Goal: Task Accomplishment & Management: Manage account settings

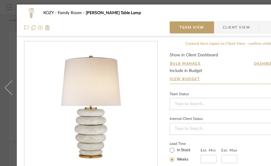
scroll to position [303, 0]
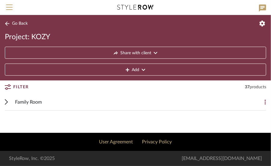
click at [32, 99] on span "Family Room" at bounding box center [28, 101] width 27 height 7
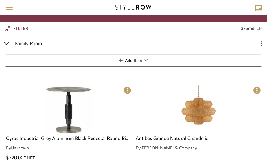
scroll to position [90, 0]
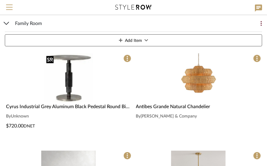
click at [69, 76] on img "0" at bounding box center [68, 77] width 49 height 49
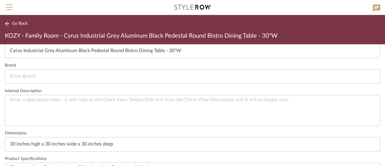
scroll to position [206, 0]
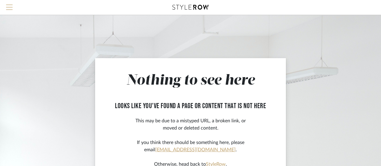
click at [9, 5] on span "Menu" at bounding box center [9, 9] width 7 height 9
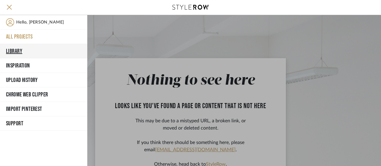
click at [19, 48] on button "Library" at bounding box center [43, 51] width 87 height 14
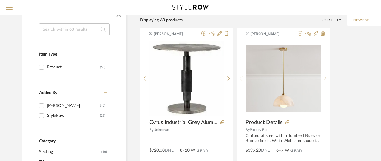
scroll to position [60, 0]
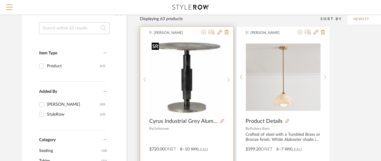
click at [189, 68] on img "0" at bounding box center [186, 77] width 75 height 75
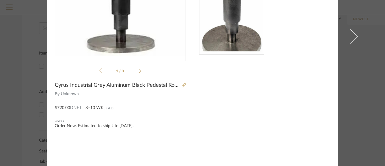
scroll to position [3, 0]
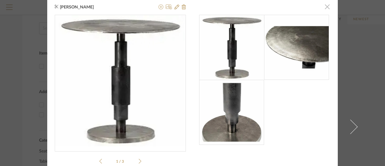
click at [325, 7] on span "button" at bounding box center [327, 7] width 12 height 12
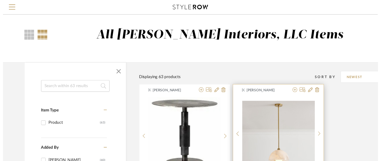
scroll to position [60, 0]
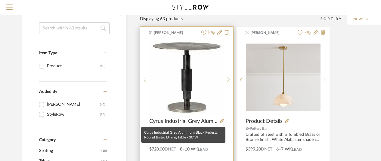
click at [188, 121] on span "Cyrus Industrial Grey Aluminum Black Pedestal Round Bistro Dining Table - 30"W" at bounding box center [183, 121] width 68 height 7
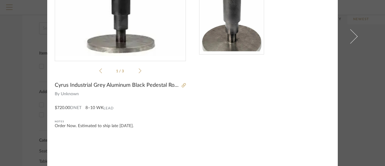
scroll to position [63, 0]
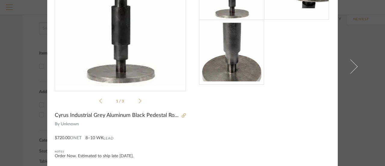
click at [139, 99] on icon at bounding box center [140, 100] width 3 height 5
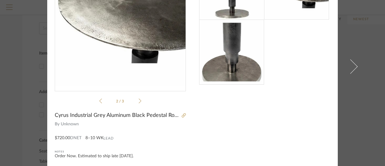
click at [139, 99] on icon at bounding box center [140, 100] width 3 height 5
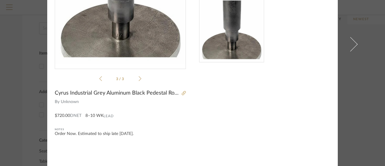
scroll to position [93, 0]
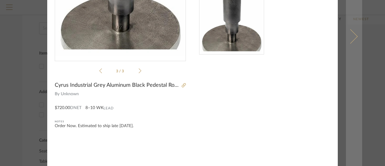
click at [353, 36] on span at bounding box center [350, 36] width 14 height 14
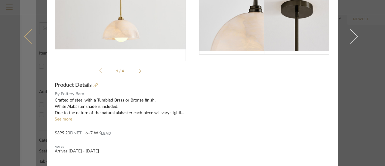
click at [24, 34] on span at bounding box center [31, 36] width 14 height 14
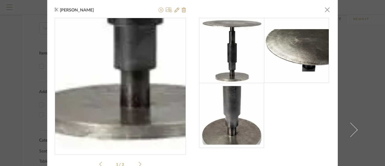
scroll to position [0, 0]
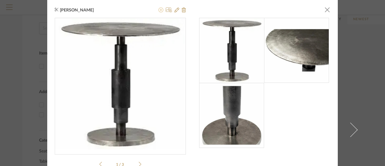
click at [159, 10] on icon at bounding box center [161, 10] width 5 height 5
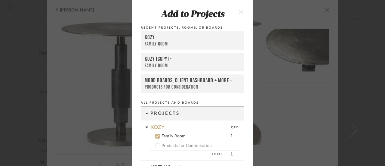
click at [239, 10] on icon "close" at bounding box center [241, 11] width 5 height 5
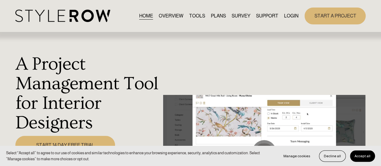
click at [291, 15] on link "LOGIN" at bounding box center [291, 16] width 14 height 8
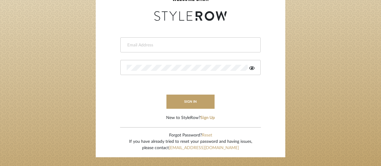
scroll to position [90, 0]
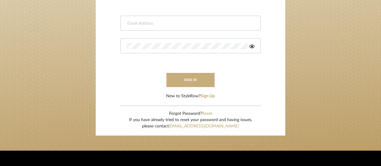
type input "jpalmerinteriors@gmail.com"
click at [187, 78] on button "sign in" at bounding box center [190, 80] width 48 height 14
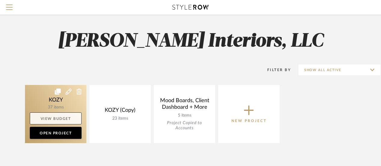
click at [56, 117] on link "View Budget" at bounding box center [56, 118] width 52 height 12
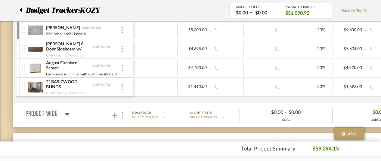
scroll to position [301, 0]
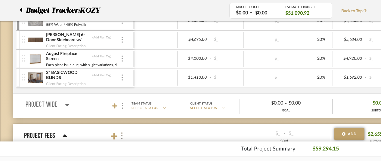
click at [67, 104] on icon at bounding box center [67, 105] width 4 height 2
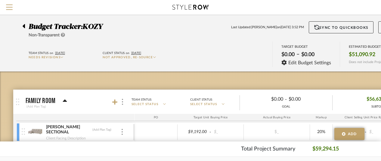
scroll to position [0, 0]
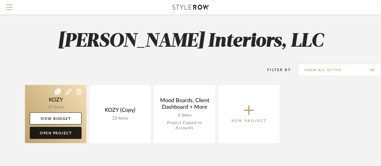
click at [51, 130] on link "Open Project" at bounding box center [56, 133] width 52 height 12
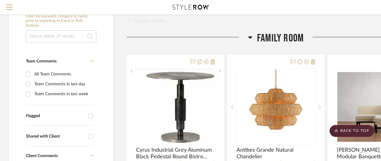
scroll to position [120, 0]
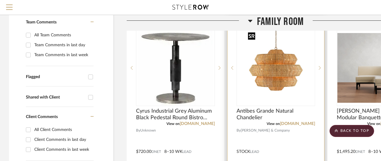
click at [279, 75] on img "0" at bounding box center [276, 67] width 60 height 75
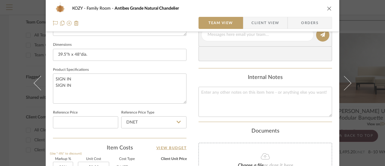
scroll to position [243, 0]
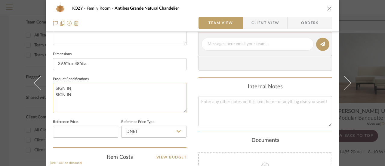
drag, startPoint x: 70, startPoint y: 94, endPoint x: 51, endPoint y: 93, distance: 19.0
click at [53, 93] on textarea "SIGN IN SIGN IN" at bounding box center [120, 98] width 134 height 30
type textarea "SIGN IN"
drag, startPoint x: 72, startPoint y: 86, endPoint x: 52, endPoint y: 88, distance: 19.6
click at [53, 88] on textarea "SIGN IN" at bounding box center [120, 98] width 134 height 30
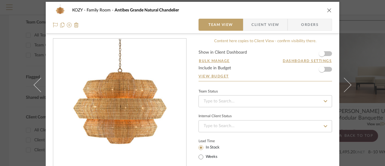
scroll to position [2, 0]
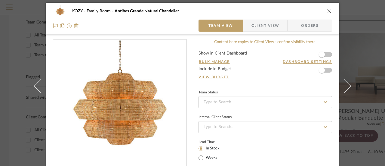
click at [328, 11] on icon "close" at bounding box center [329, 11] width 5 height 5
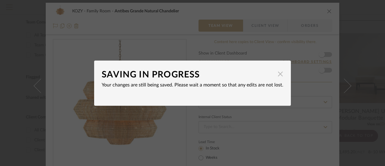
click at [278, 74] on span "button" at bounding box center [281, 74] width 12 height 12
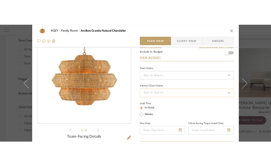
scroll to position [0, 0]
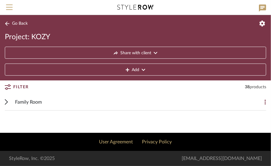
click at [32, 99] on span "Family Room" at bounding box center [28, 101] width 27 height 7
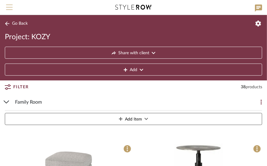
click at [9, 5] on span "Menu" at bounding box center [9, 5] width 7 height 1
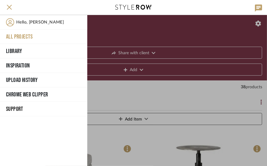
click at [22, 35] on button "All Projects" at bounding box center [43, 37] width 87 height 14
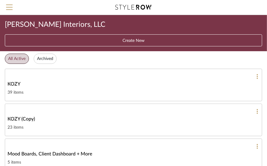
click at [15, 83] on span "KOZY" at bounding box center [14, 83] width 13 height 7
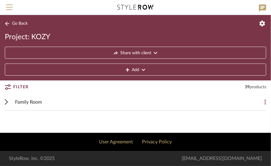
click at [31, 100] on span "Family Room" at bounding box center [28, 101] width 27 height 7
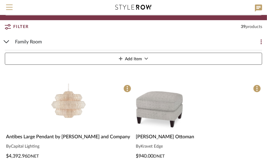
scroll to position [90, 0]
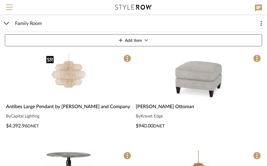
click at [68, 79] on img "0" at bounding box center [68, 77] width 49 height 49
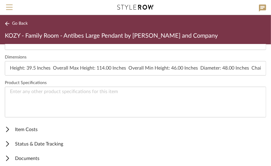
scroll to position [260, 0]
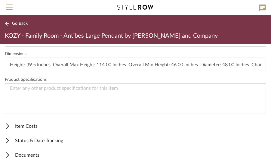
click at [22, 123] on span "Item Costs" at bounding box center [134, 126] width 259 height 7
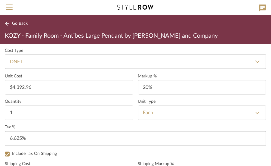
scroll to position [380, 0]
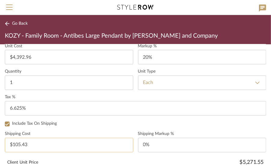
type input "105.43"
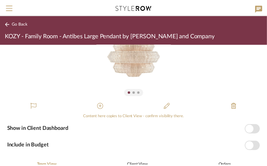
scroll to position [30, 0]
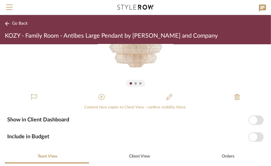
click at [250, 135] on span "button" at bounding box center [253, 137] width 8 height 8
type input "$0.00"
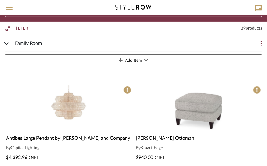
scroll to position [60, 0]
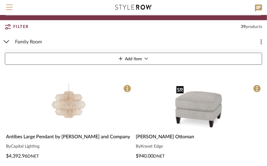
click at [200, 104] on img "0" at bounding box center [198, 107] width 49 height 49
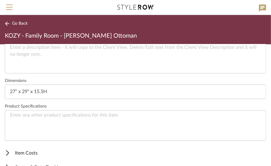
scroll to position [260, 0]
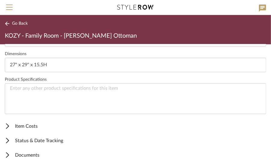
click at [31, 123] on span "Item Costs" at bounding box center [134, 126] width 259 height 7
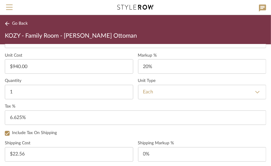
scroll to position [380, 0]
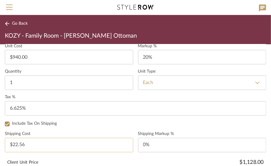
type input "22.56"
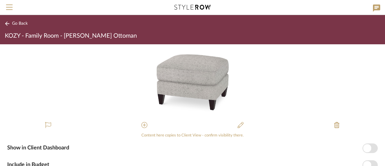
scroll to position [0, 0]
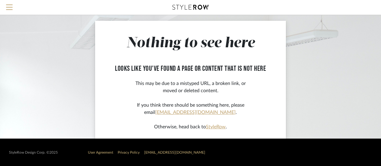
scroll to position [38, 0]
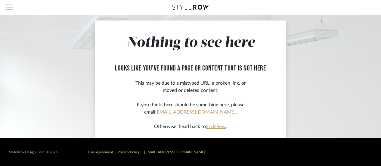
click at [9, 6] on span "Menu" at bounding box center [9, 9] width 7 height 9
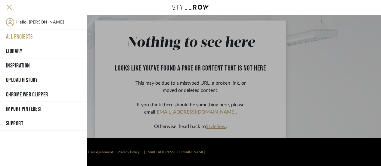
click at [24, 33] on button "All Projects" at bounding box center [43, 37] width 87 height 14
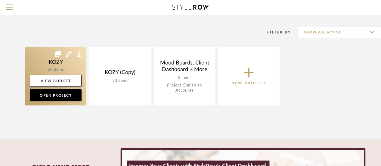
click at [69, 64] on link at bounding box center [55, 76] width 61 height 58
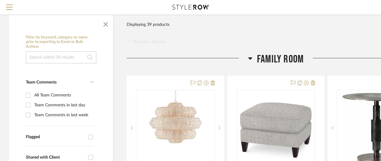
scroll to position [90, 0]
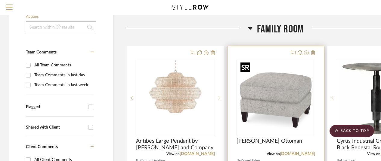
click at [278, 101] on img "0" at bounding box center [275, 98] width 75 height 75
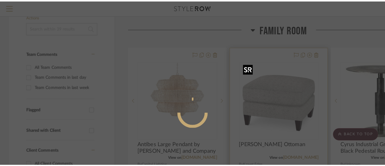
scroll to position [0, 0]
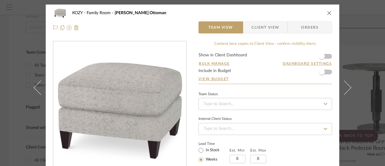
click at [328, 73] on form "Show in Client Dashboard Bulk Manage Dashboard Settings Include in Budget View …" at bounding box center [266, 68] width 134 height 31
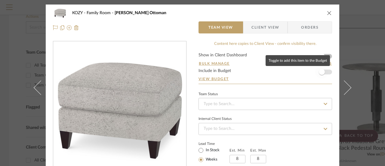
click at [320, 72] on span "button" at bounding box center [322, 72] width 6 height 6
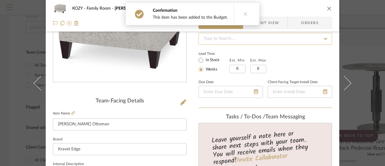
scroll to position [90, 0]
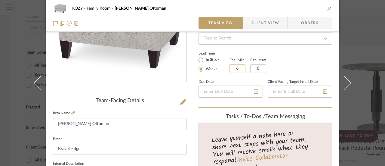
type input "6"
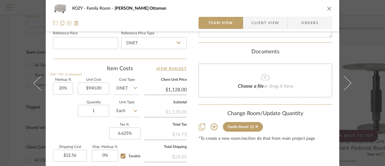
scroll to position [361, 0]
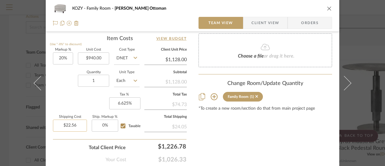
type input "22.56"
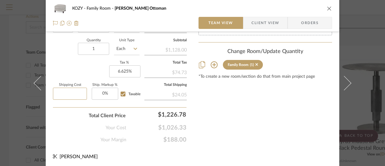
scroll to position [303, 0]
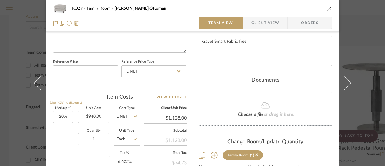
click at [263, 103] on icon at bounding box center [265, 105] width 9 height 6
type input "$0.00"
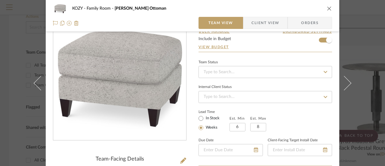
scroll to position [0, 0]
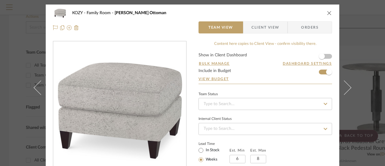
click at [327, 12] on icon "close" at bounding box center [329, 13] width 5 height 5
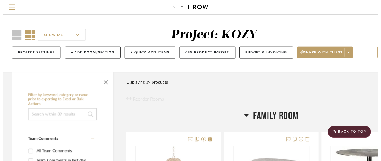
scroll to position [90, 0]
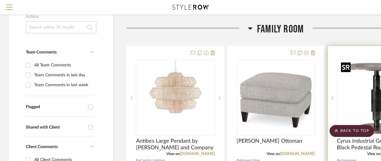
click at [374, 81] on img "0" at bounding box center [376, 98] width 75 height 75
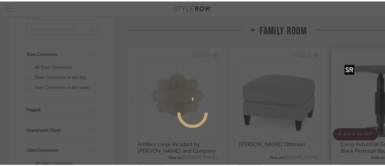
scroll to position [0, 0]
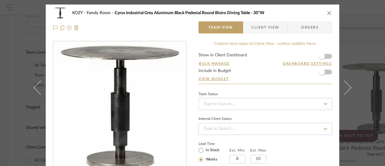
click at [327, 71] on form "Show in Client Dashboard Bulk Manage Dashboard Settings Include in Budget View …" at bounding box center [266, 68] width 134 height 31
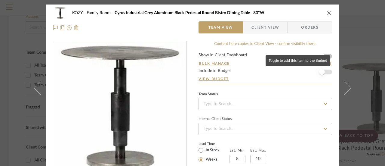
click at [319, 71] on span "button" at bounding box center [322, 72] width 6 height 6
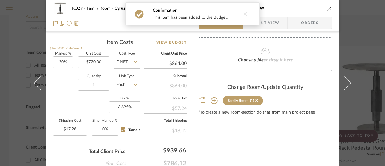
scroll to position [361, 0]
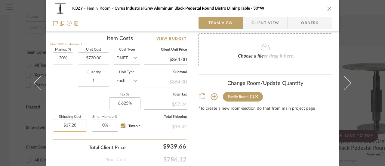
type input "17.28"
click at [139, 121] on div "Markup % (Use "-X%" to discount) 20% Unit Cost $720.00 Cost Type DNET Client Un…" at bounding box center [120, 92] width 134 height 88
type input "$0.00"
click at [102, 124] on input "0" at bounding box center [105, 126] width 26 height 12
type input "2%"
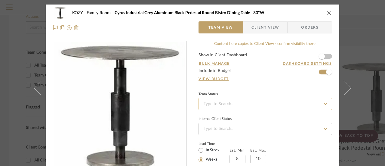
scroll to position [0, 0]
click at [327, 12] on icon "close" at bounding box center [329, 13] width 5 height 5
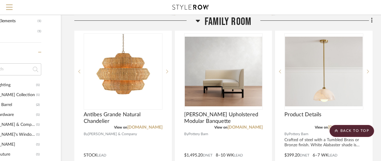
scroll to position [391, 52]
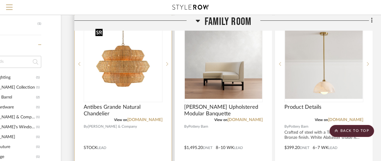
click at [121, 61] on img "0" at bounding box center [123, 63] width 60 height 75
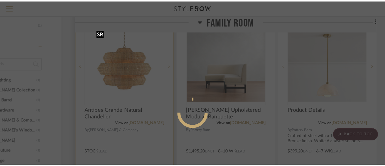
scroll to position [0, 0]
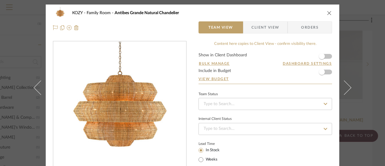
click at [328, 72] on form "Show in Client Dashboard Bulk Manage Dashboard Settings Include in Budget View …" at bounding box center [266, 68] width 134 height 31
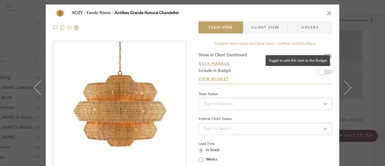
click at [320, 71] on span "button" at bounding box center [322, 72] width 6 height 6
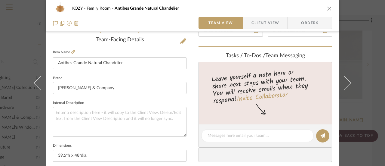
scroll to position [181, 0]
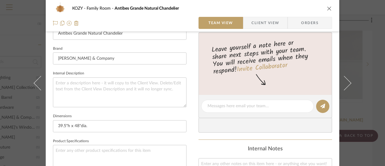
click at [328, 9] on icon "close" at bounding box center [329, 8] width 5 height 5
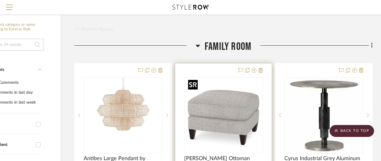
scroll to position [60, 52]
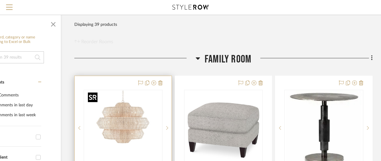
click at [129, 97] on img "0" at bounding box center [122, 128] width 75 height 75
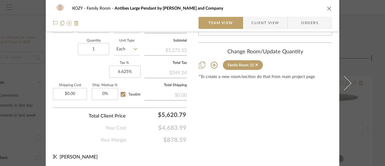
scroll to position [393, 0]
click at [327, 8] on icon "close" at bounding box center [329, 8] width 5 height 5
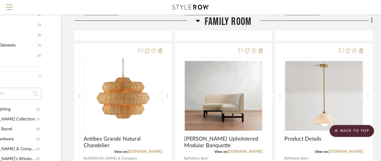
scroll to position [361, 52]
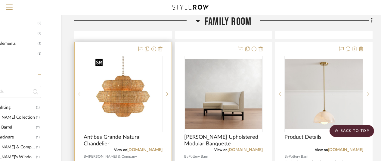
click at [136, 92] on img "0" at bounding box center [123, 94] width 60 height 75
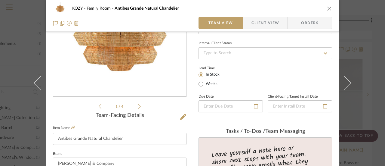
scroll to position [90, 0]
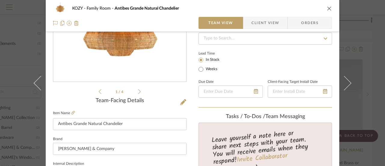
click at [138, 91] on icon at bounding box center [139, 91] width 3 height 5
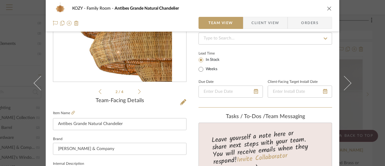
click at [138, 91] on icon at bounding box center [139, 91] width 3 height 5
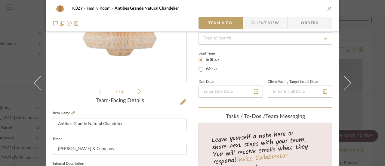
click at [138, 91] on icon at bounding box center [139, 91] width 3 height 5
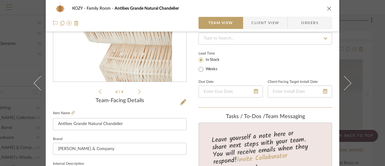
click at [328, 8] on icon "close" at bounding box center [329, 8] width 5 height 5
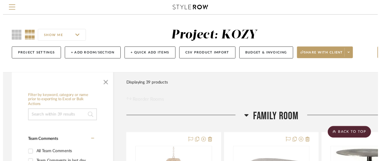
scroll to position [361, 52]
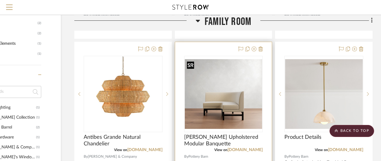
click at [231, 82] on img "0" at bounding box center [224, 94] width 78 height 70
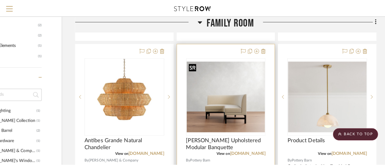
scroll to position [0, 0]
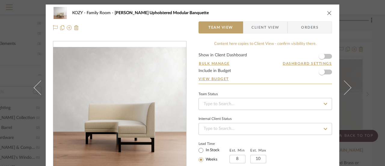
click at [328, 72] on form "Show in Client Dashboard Bulk Manage Dashboard Settings Include in Budget View …" at bounding box center [266, 68] width 134 height 31
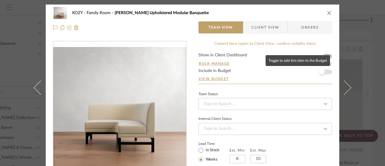
click at [321, 72] on span "button" at bounding box center [322, 72] width 6 height 6
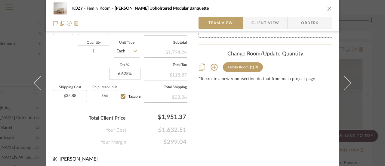
scroll to position [393, 0]
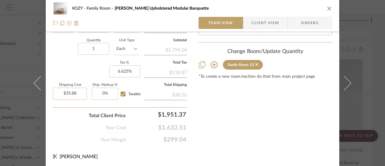
type input "35.88"
type input "0"
click at [103, 92] on input "0" at bounding box center [105, 94] width 26 height 12
type input "$0.00"
type input "2%"
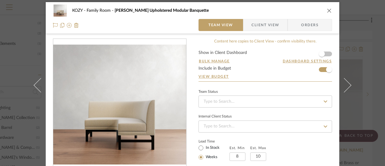
scroll to position [2, 0]
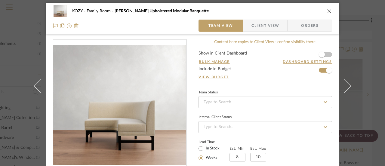
click at [328, 10] on icon "close" at bounding box center [329, 11] width 5 height 5
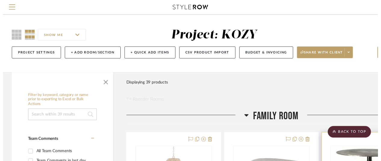
scroll to position [361, 52]
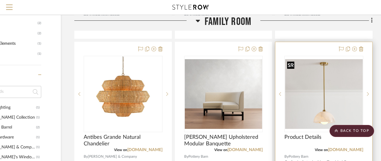
click at [324, 72] on img "0" at bounding box center [324, 94] width 78 height 70
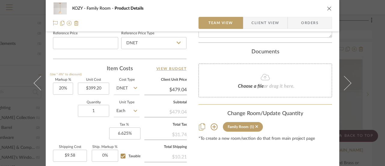
scroll to position [361, 0]
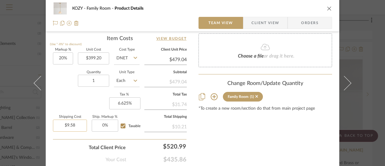
type input "9.58"
type input "0"
click at [102, 124] on input "0" at bounding box center [105, 126] width 26 height 12
type input "$0.00"
type input "2%"
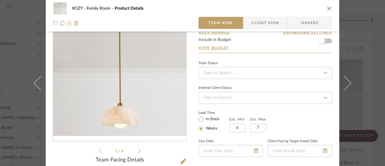
scroll to position [0, 0]
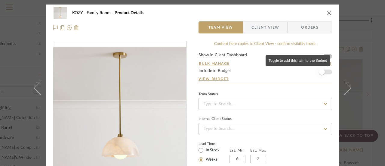
click at [321, 70] on span "button" at bounding box center [322, 72] width 6 height 6
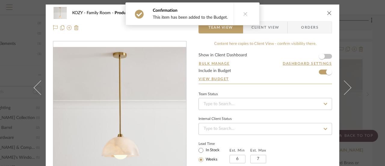
click at [328, 13] on icon "close" at bounding box center [329, 13] width 5 height 5
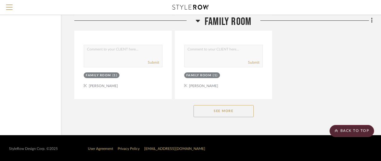
scroll to position [837, 52]
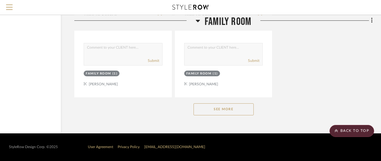
click at [224, 109] on button "See More" at bounding box center [224, 110] width 60 height 12
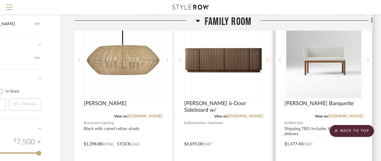
scroll to position [656, 52]
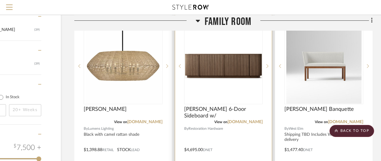
click at [225, 66] on img "0" at bounding box center [224, 66] width 78 height 25
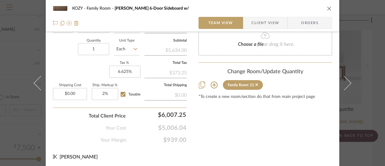
scroll to position [393, 0]
click at [328, 6] on icon "close" at bounding box center [329, 8] width 5 height 5
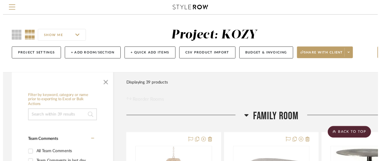
scroll to position [656, 52]
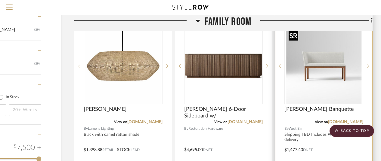
click at [332, 68] on img "0" at bounding box center [323, 66] width 75 height 75
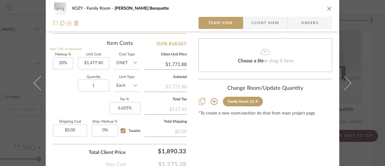
scroll to position [361, 0]
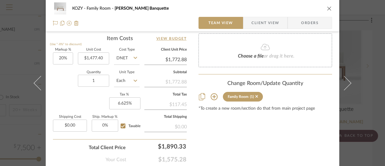
click at [328, 8] on icon "close" at bounding box center [329, 8] width 5 height 5
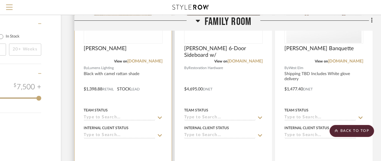
scroll to position [716, 52]
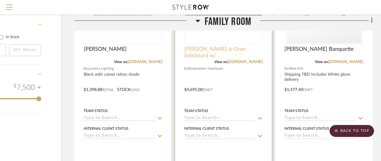
click at [223, 47] on span "[PERSON_NAME] 6-Door Sideboard w/" at bounding box center [223, 52] width 79 height 13
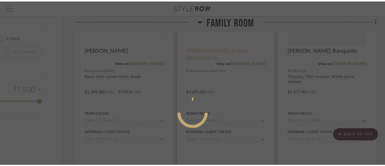
scroll to position [0, 0]
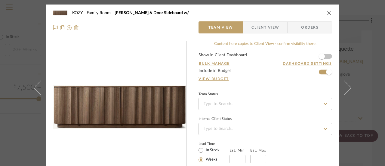
click at [328, 12] on icon "close" at bounding box center [329, 13] width 5 height 5
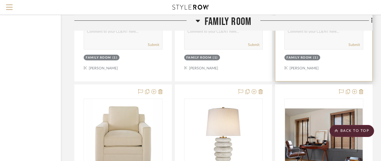
scroll to position [867, 52]
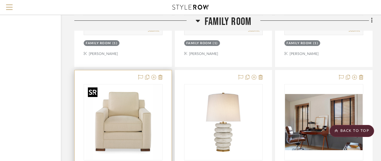
click at [112, 103] on img "0" at bounding box center [122, 122] width 75 height 75
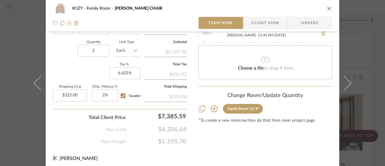
scroll to position [393, 0]
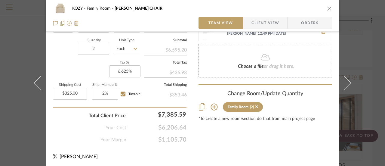
click at [327, 8] on icon "close" at bounding box center [329, 8] width 5 height 5
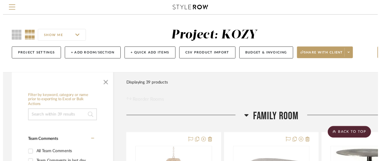
scroll to position [867, 52]
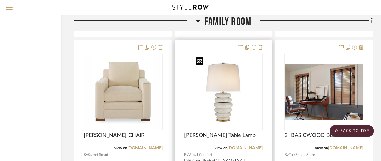
click at [226, 95] on img "0" at bounding box center [223, 92] width 60 height 75
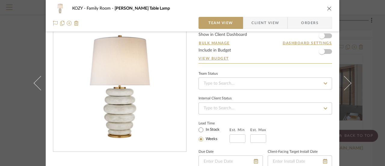
scroll to position [2, 0]
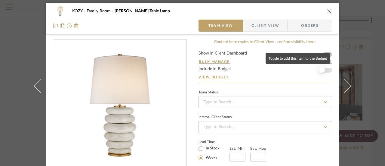
click at [320, 70] on span "button" at bounding box center [322, 70] width 6 height 6
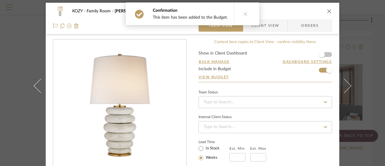
click at [328, 11] on icon "close" at bounding box center [329, 11] width 5 height 5
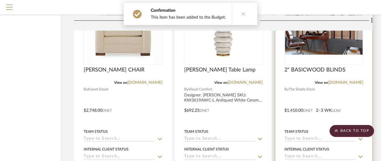
scroll to position [957, 52]
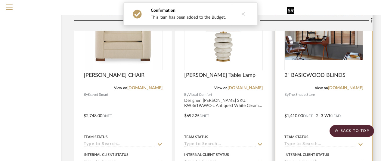
click at [325, 58] on img "0" at bounding box center [324, 32] width 78 height 56
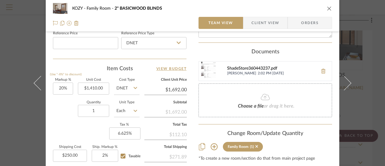
scroll to position [391, 0]
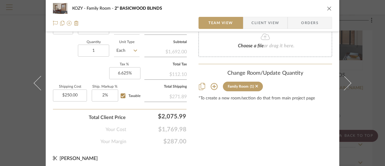
click at [328, 8] on icon "close" at bounding box center [329, 8] width 5 height 5
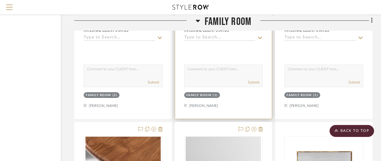
scroll to position [1078, 52]
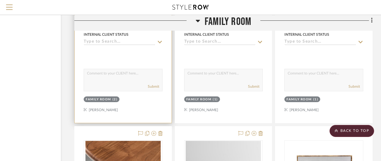
click at [127, 42] on input at bounding box center [120, 42] width 72 height 6
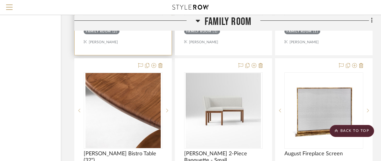
scroll to position [1168, 52]
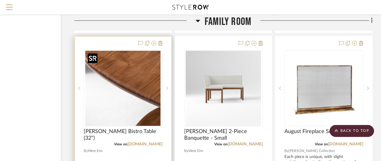
click at [129, 70] on img "0" at bounding box center [122, 88] width 75 height 75
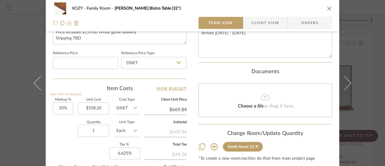
scroll to position [303, 0]
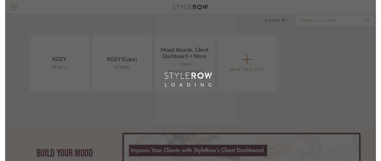
scroll to position [38, 0]
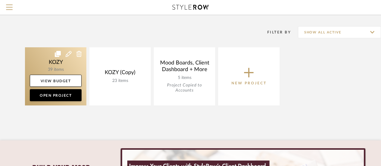
click at [58, 63] on link at bounding box center [55, 76] width 61 height 58
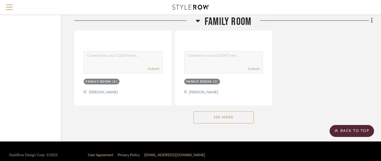
scroll to position [837, 52]
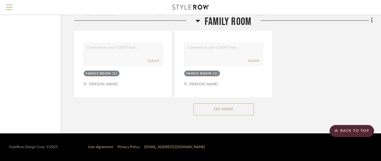
click at [226, 108] on button "See More" at bounding box center [224, 110] width 60 height 12
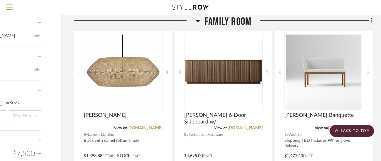
scroll to position [626, 52]
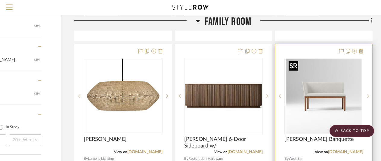
click at [326, 93] on img "0" at bounding box center [323, 96] width 75 height 75
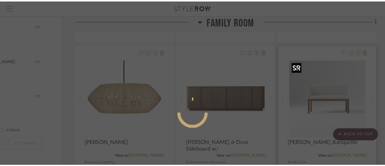
scroll to position [0, 0]
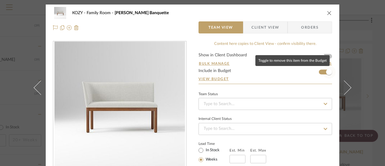
click at [323, 72] on span "button" at bounding box center [329, 71] width 13 height 13
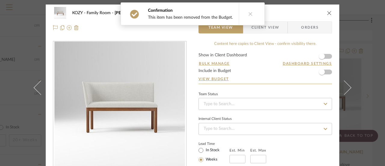
click at [329, 13] on icon "close" at bounding box center [329, 13] width 5 height 5
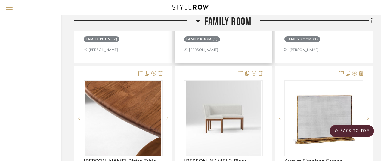
scroll to position [1168, 52]
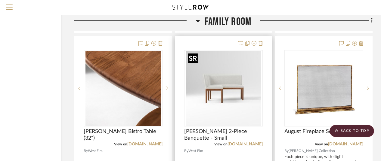
click at [227, 83] on img "0" at bounding box center [223, 88] width 75 height 75
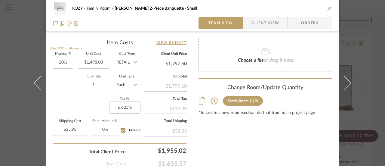
scroll to position [361, 0]
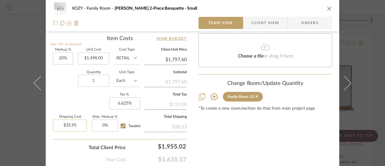
type input "35.95"
type input "0"
click at [103, 124] on input "0" at bounding box center [105, 126] width 26 height 12
type input "$0.00"
type input "2%"
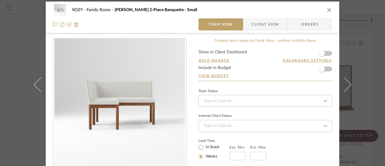
scroll to position [2, 0]
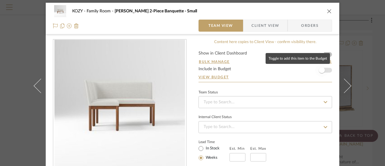
click at [320, 69] on span "button" at bounding box center [322, 70] width 6 height 6
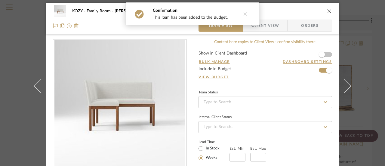
click at [328, 9] on icon "close" at bounding box center [329, 11] width 5 height 5
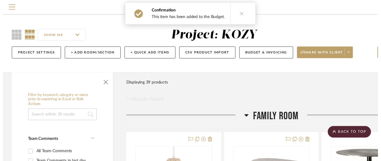
scroll to position [1168, 52]
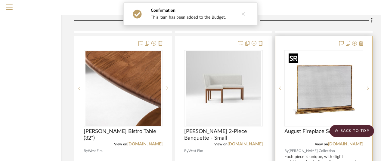
click at [332, 82] on img "0" at bounding box center [323, 88] width 75 height 75
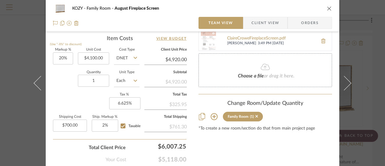
scroll to position [393, 0]
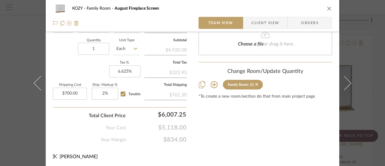
click at [327, 8] on icon "close" at bounding box center [329, 8] width 5 height 5
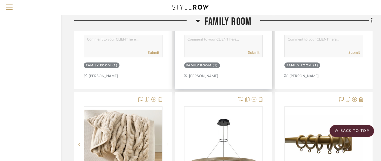
scroll to position [1439, 52]
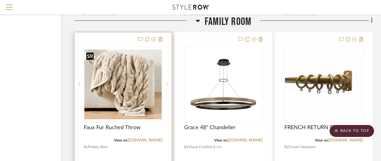
click at [138, 81] on img "0" at bounding box center [123, 85] width 78 height 70
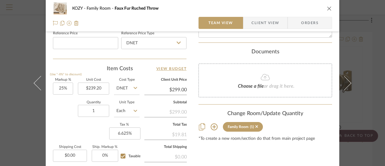
scroll to position [391, 0]
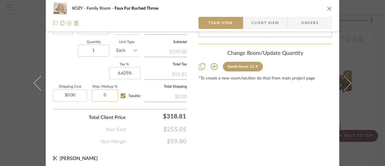
click at [103, 94] on input "0" at bounding box center [105, 95] width 26 height 12
type input "2%"
click at [327, 9] on icon "close" at bounding box center [329, 8] width 5 height 5
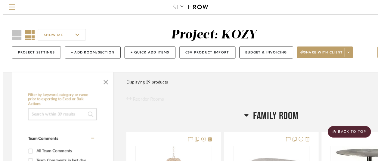
scroll to position [1439, 52]
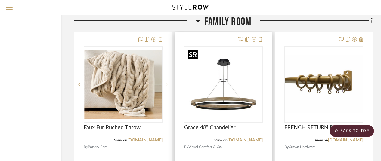
click at [222, 92] on img "0" at bounding box center [223, 84] width 75 height 75
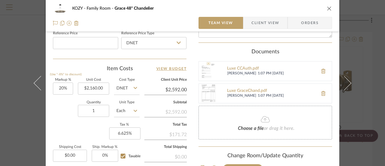
scroll to position [361, 0]
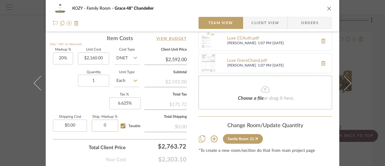
click at [102, 124] on input "0" at bounding box center [105, 126] width 26 height 12
type input "2%"
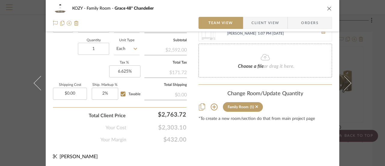
click at [328, 8] on icon "close" at bounding box center [329, 8] width 5 height 5
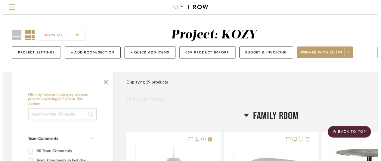
scroll to position [1439, 52]
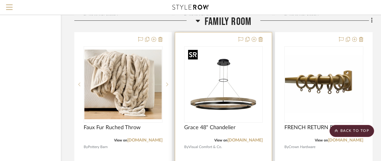
click at [232, 95] on img "0" at bounding box center [223, 84] width 75 height 75
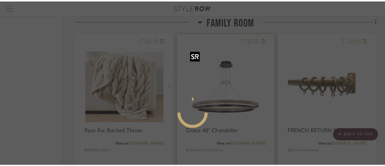
scroll to position [0, 0]
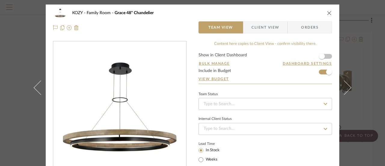
click at [327, 12] on icon "close" at bounding box center [329, 13] width 5 height 5
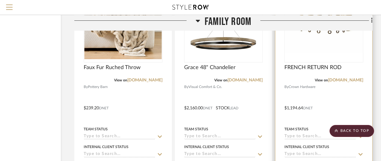
scroll to position [1529, 52]
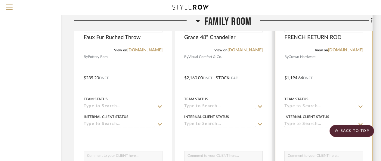
click at [330, 65] on div at bounding box center [323, 73] width 97 height 263
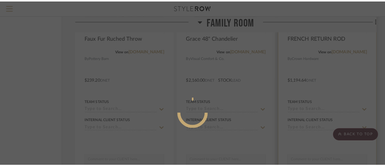
scroll to position [0, 0]
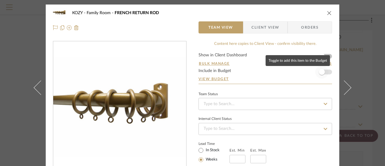
click at [320, 71] on span "button" at bounding box center [322, 72] width 6 height 6
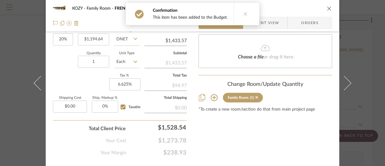
scroll to position [391, 0]
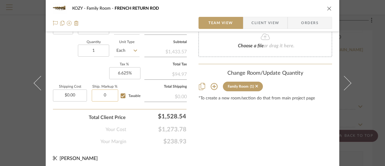
click at [102, 94] on input "0" at bounding box center [105, 95] width 26 height 12
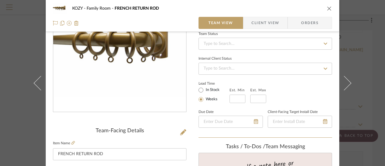
scroll to position [0, 0]
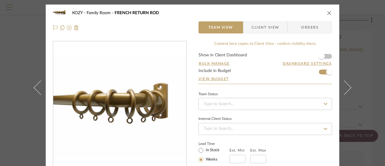
type input "2%"
click at [327, 12] on icon "close" at bounding box center [329, 13] width 5 height 5
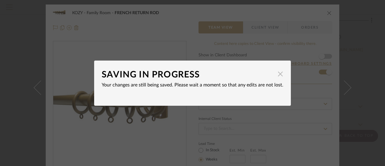
click at [278, 72] on span "button" at bounding box center [281, 74] width 12 height 12
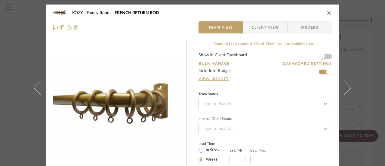
click at [328, 12] on icon "close" at bounding box center [329, 13] width 5 height 5
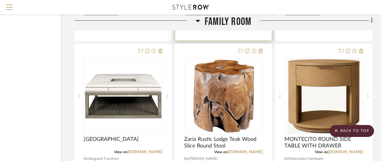
scroll to position [1710, 52]
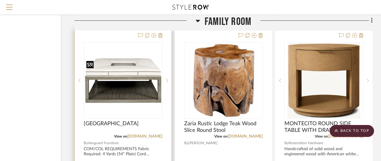
click at [134, 72] on img "0" at bounding box center [123, 81] width 78 height 46
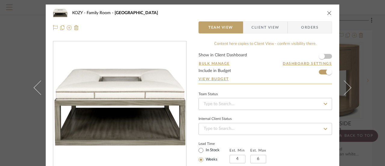
scroll to position [0, 0]
click at [327, 12] on icon "close" at bounding box center [329, 13] width 5 height 5
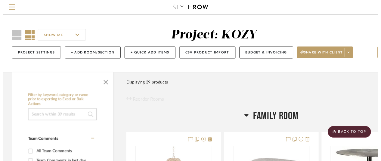
scroll to position [1710, 52]
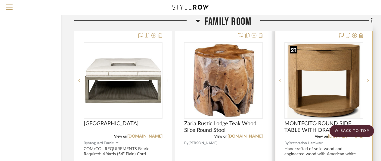
click at [330, 83] on img "0" at bounding box center [323, 80] width 73 height 75
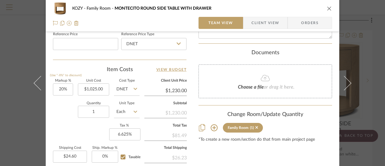
scroll to position [361, 0]
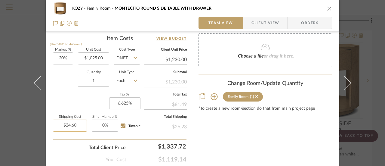
type input "24.60"
type input "0"
click at [102, 123] on input "0" at bounding box center [105, 126] width 26 height 12
type input "$0.00"
type input "2%"
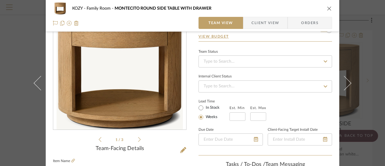
scroll to position [0, 0]
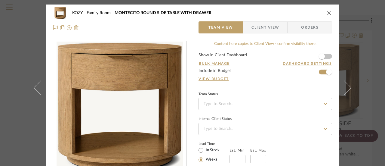
click at [327, 12] on icon "close" at bounding box center [329, 13] width 5 height 5
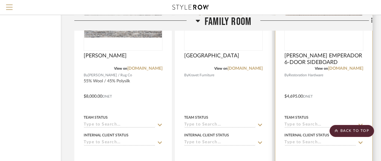
scroll to position [2282, 52]
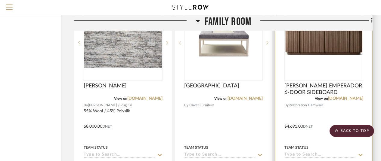
click at [315, 47] on img "0" at bounding box center [324, 42] width 78 height 25
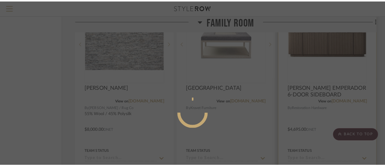
scroll to position [0, 0]
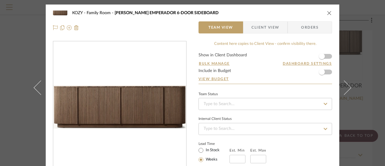
click at [327, 11] on icon "close" at bounding box center [329, 13] width 5 height 5
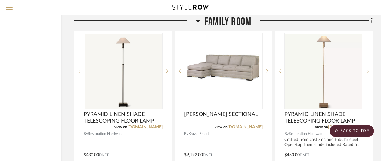
scroll to position [2523, 52]
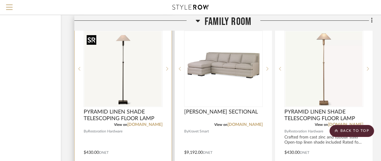
click at [123, 61] on img "0" at bounding box center [123, 68] width 77 height 75
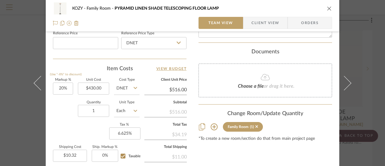
scroll to position [391, 0]
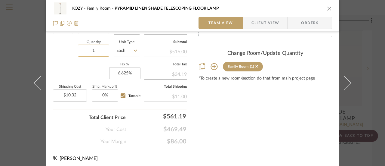
click at [93, 50] on input "1" at bounding box center [93, 51] width 31 height 12
type input "2"
type input "10.32"
type input "0"
click at [102, 94] on input "0" at bounding box center [105, 95] width 26 height 12
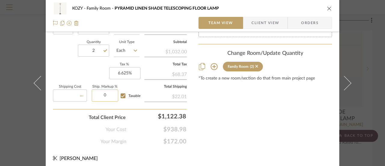
type input "$0.00"
type input "2%"
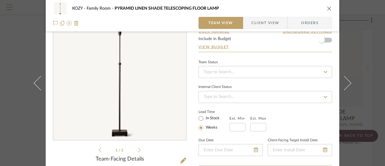
scroll to position [0, 0]
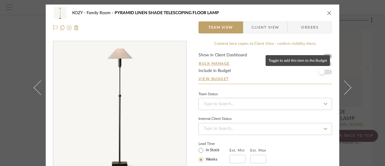
click at [321, 72] on span "button" at bounding box center [322, 72] width 6 height 6
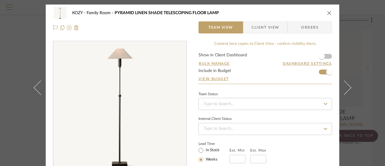
click at [327, 12] on icon "close" at bounding box center [329, 13] width 5 height 5
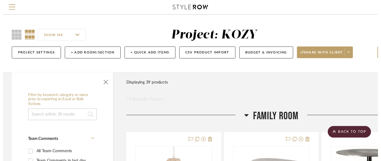
scroll to position [2523, 52]
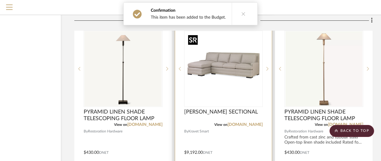
click at [230, 70] on img "0" at bounding box center [223, 68] width 75 height 75
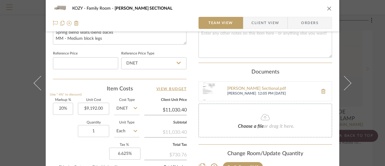
scroll to position [361, 0]
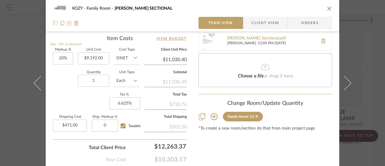
click at [103, 124] on input "0" at bounding box center [105, 126] width 26 height 12
type input "2%"
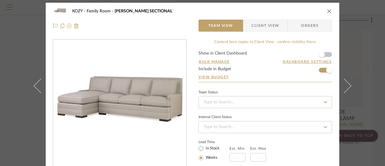
scroll to position [0, 0]
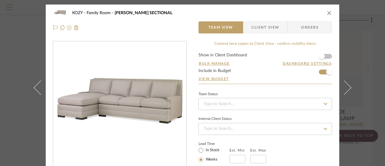
click at [327, 13] on icon "close" at bounding box center [329, 13] width 5 height 5
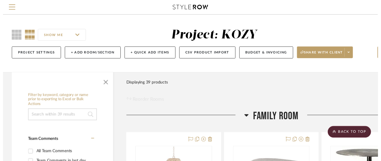
scroll to position [2523, 52]
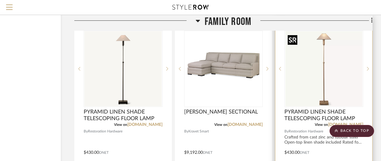
click at [322, 84] on img "0" at bounding box center [323, 68] width 77 height 75
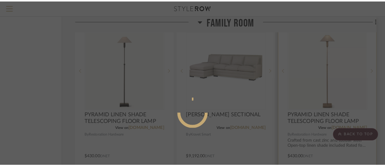
scroll to position [0, 0]
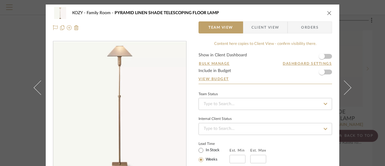
click at [327, 11] on icon "close" at bounding box center [329, 13] width 5 height 5
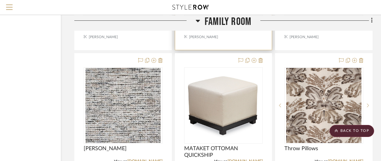
scroll to position [2763, 52]
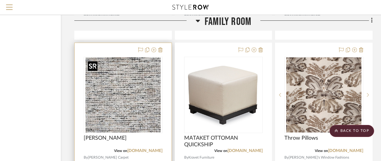
click at [135, 95] on div at bounding box center [123, 95] width 79 height 76
click at [123, 86] on img "0" at bounding box center [122, 94] width 75 height 75
click at [0, 0] on div at bounding box center [0, 0] width 0 height 0
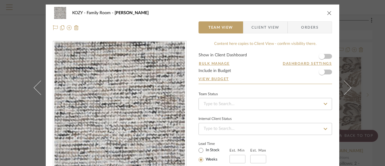
scroll to position [0, 0]
click at [75, 26] on img at bounding box center [76, 27] width 5 height 5
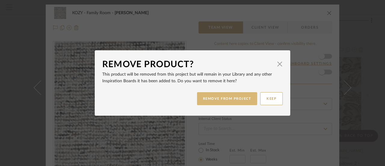
click at [234, 98] on button "REMOVE FROM PROJECT" at bounding box center [227, 98] width 61 height 13
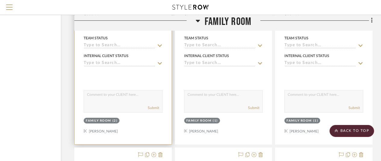
scroll to position [2245, 52]
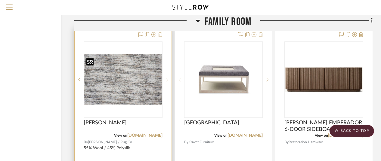
click at [123, 84] on img "0" at bounding box center [123, 79] width 78 height 50
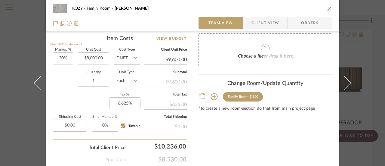
scroll to position [393, 0]
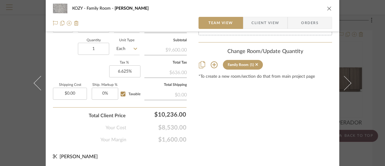
click at [327, 8] on icon "close" at bounding box center [329, 8] width 5 height 5
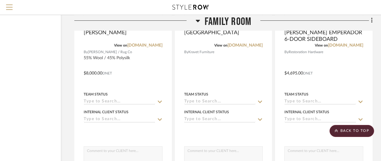
scroll to position [2215, 52]
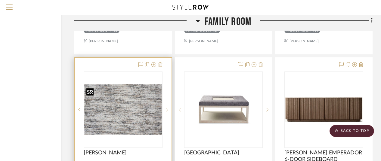
click at [121, 109] on img "0" at bounding box center [123, 110] width 78 height 50
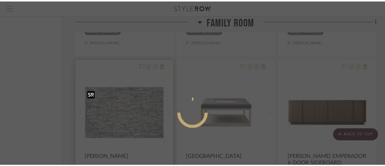
scroll to position [0, 0]
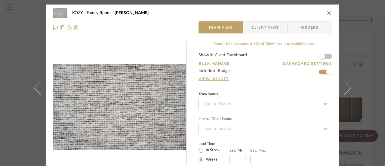
click at [328, 12] on icon "close" at bounding box center [329, 13] width 5 height 5
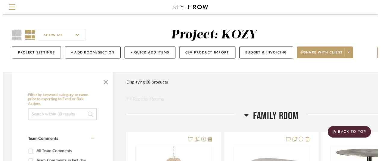
scroll to position [2215, 52]
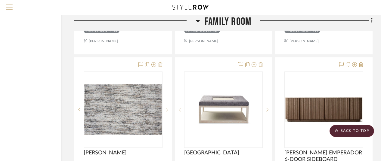
click at [10, 7] on span "Menu" at bounding box center [9, 9] width 7 height 9
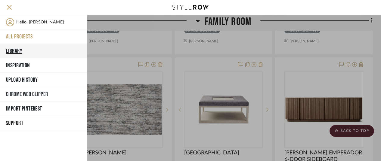
click at [16, 49] on button "Library" at bounding box center [43, 51] width 87 height 14
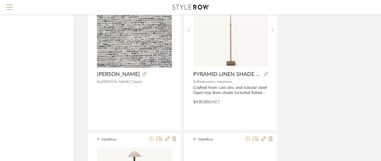
scroll to position [2034, 52]
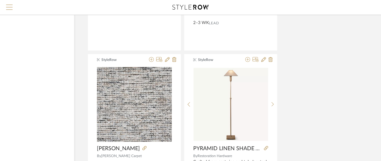
click at [11, 5] on span "Menu" at bounding box center [9, 5] width 7 height 1
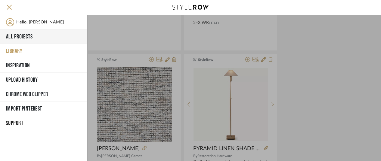
click at [22, 33] on button "All Projects" at bounding box center [43, 37] width 87 height 14
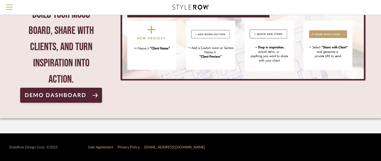
scroll to position [72, 0]
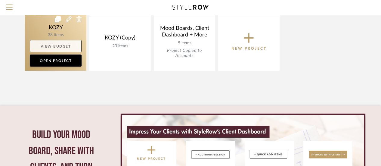
click at [54, 44] on link "View Budget" at bounding box center [56, 46] width 52 height 12
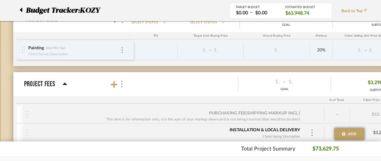
scroll to position [554, 0]
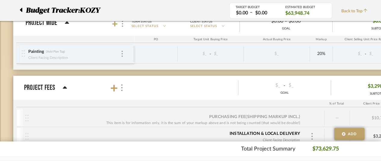
drag, startPoint x: 308, startPoint y: 84, endPoint x: 250, endPoint y: 73, distance: 58.6
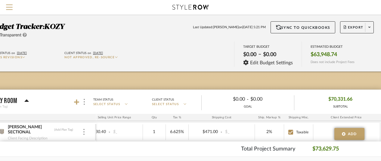
scroll to position [0, 52]
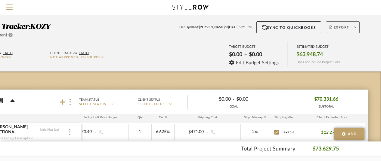
click at [336, 27] on span "Export" at bounding box center [340, 29] width 20 height 9
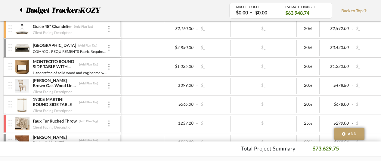
scroll to position [141, 8]
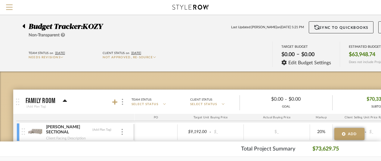
click at [63, 57] on icon at bounding box center [62, 57] width 3 height 3
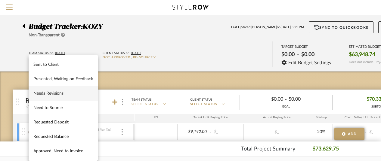
click at [134, 41] on div at bounding box center [190, 80] width 381 height 161
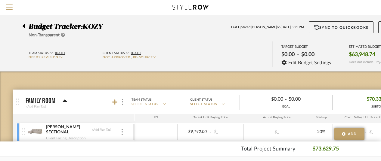
click at [64, 100] on icon at bounding box center [65, 101] width 4 height 2
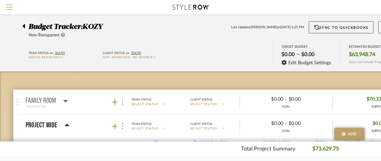
click at [65, 100] on icon at bounding box center [65, 101] width 5 height 7
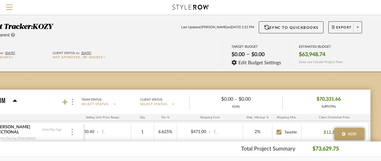
scroll to position [0, 52]
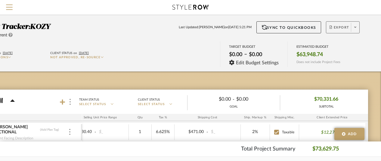
click at [355, 27] on icon at bounding box center [355, 27] width 2 height 3
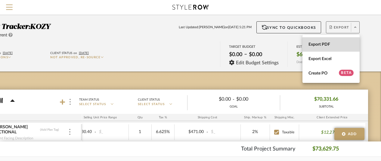
click at [317, 43] on span "Export PDF" at bounding box center [331, 44] width 45 height 5
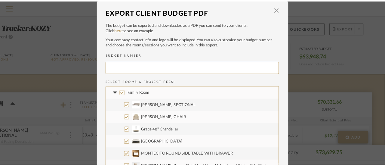
scroll to position [0, 82]
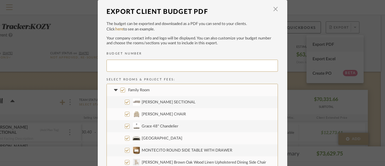
type input "KOZY-001"
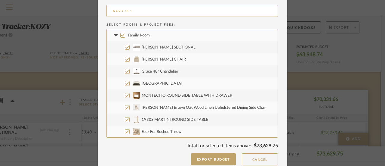
scroll to position [60, 0]
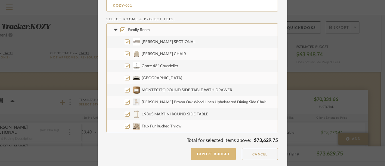
click at [213, 152] on button "Export Budget" at bounding box center [213, 154] width 45 height 12
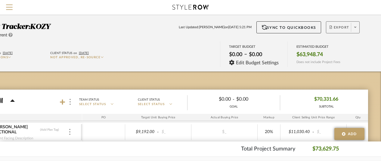
scroll to position [0, 0]
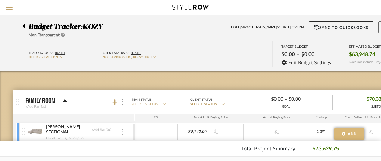
click at [350, 134] on span "Add" at bounding box center [352, 134] width 9 height 5
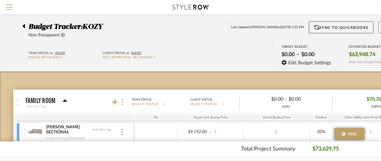
drag, startPoint x: 235, startPoint y: 47, endPoint x: 210, endPoint y: 57, distance: 26.5
click at [210, 57] on div "Team Status on [DATE] Needs Revisions Client Status on [DATE] Not approved, re-…" at bounding box center [216, 55] width 407 height 27
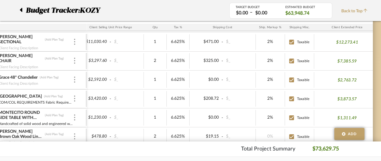
scroll to position [90, 52]
